Goal: Navigation & Orientation: Understand site structure

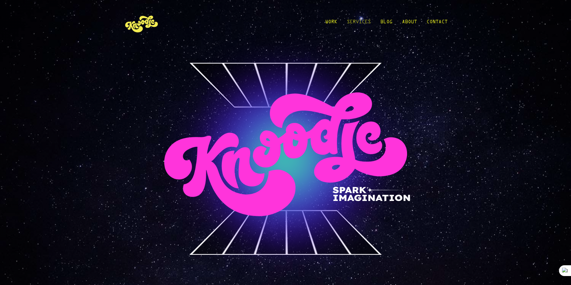
click at [361, 22] on link "Services" at bounding box center [359, 24] width 24 height 28
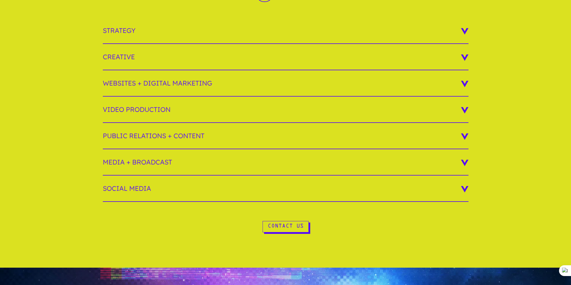
scroll to position [120, 0]
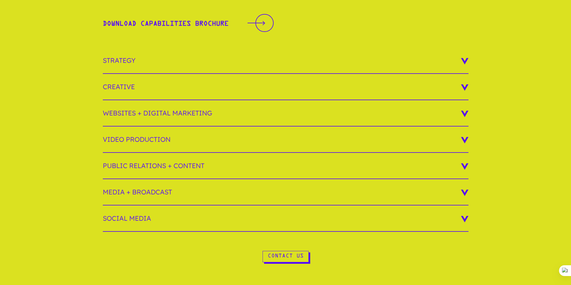
click at [179, 94] on h3 "Creative" at bounding box center [285, 87] width 365 height 26
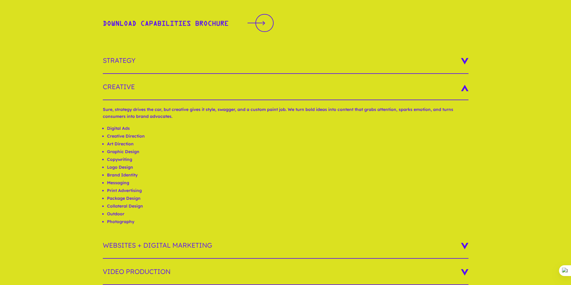
scroll to position [0, 0]
click at [208, 63] on h3 "Strategy" at bounding box center [285, 61] width 365 height 26
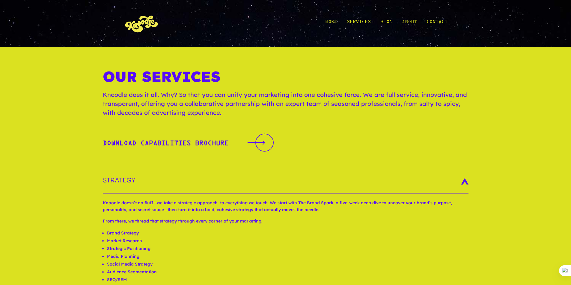
click at [411, 23] on link "About" at bounding box center [409, 24] width 15 height 28
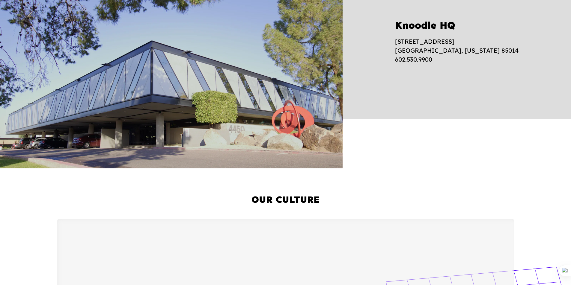
scroll to position [329, 0]
